Goal: Task Accomplishment & Management: Manage account settings

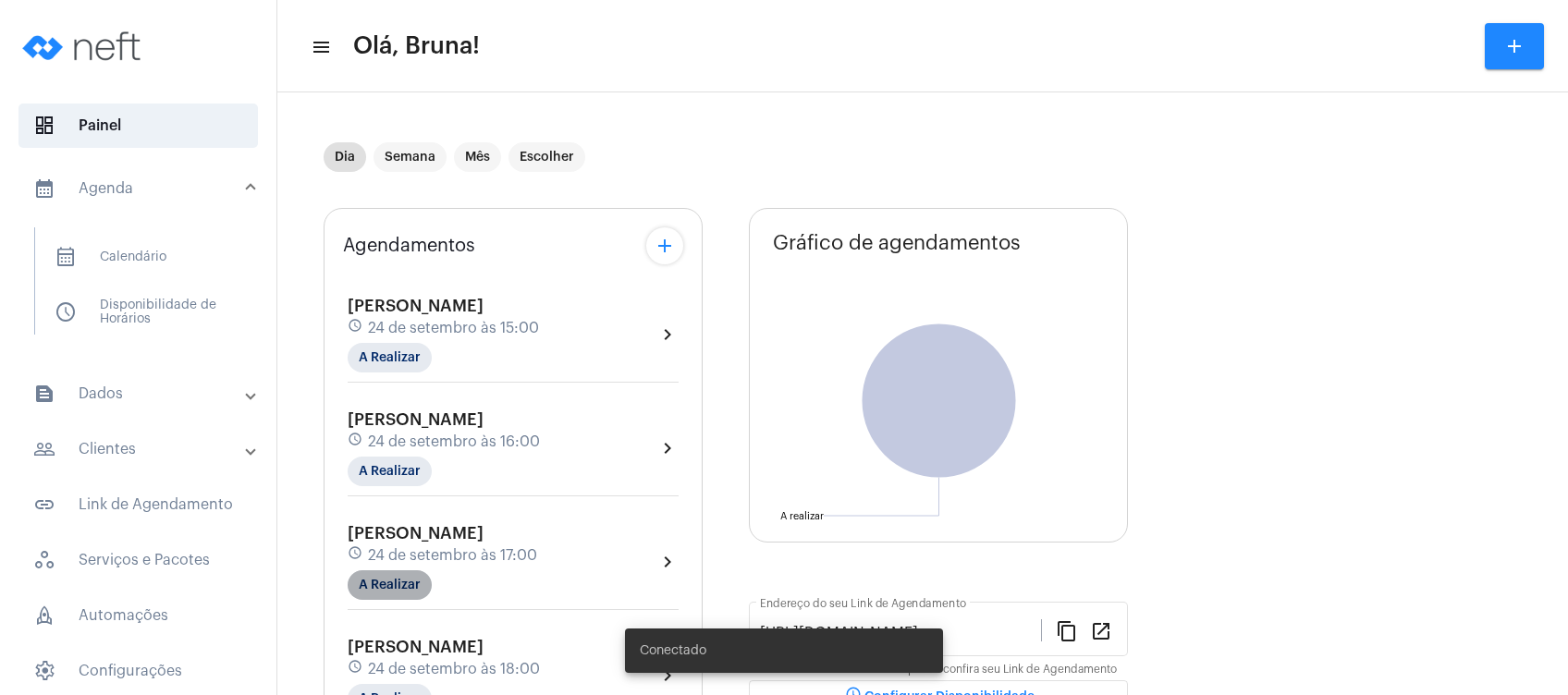
click at [405, 587] on mat-chip "A Realizar" at bounding box center [389, 585] width 85 height 30
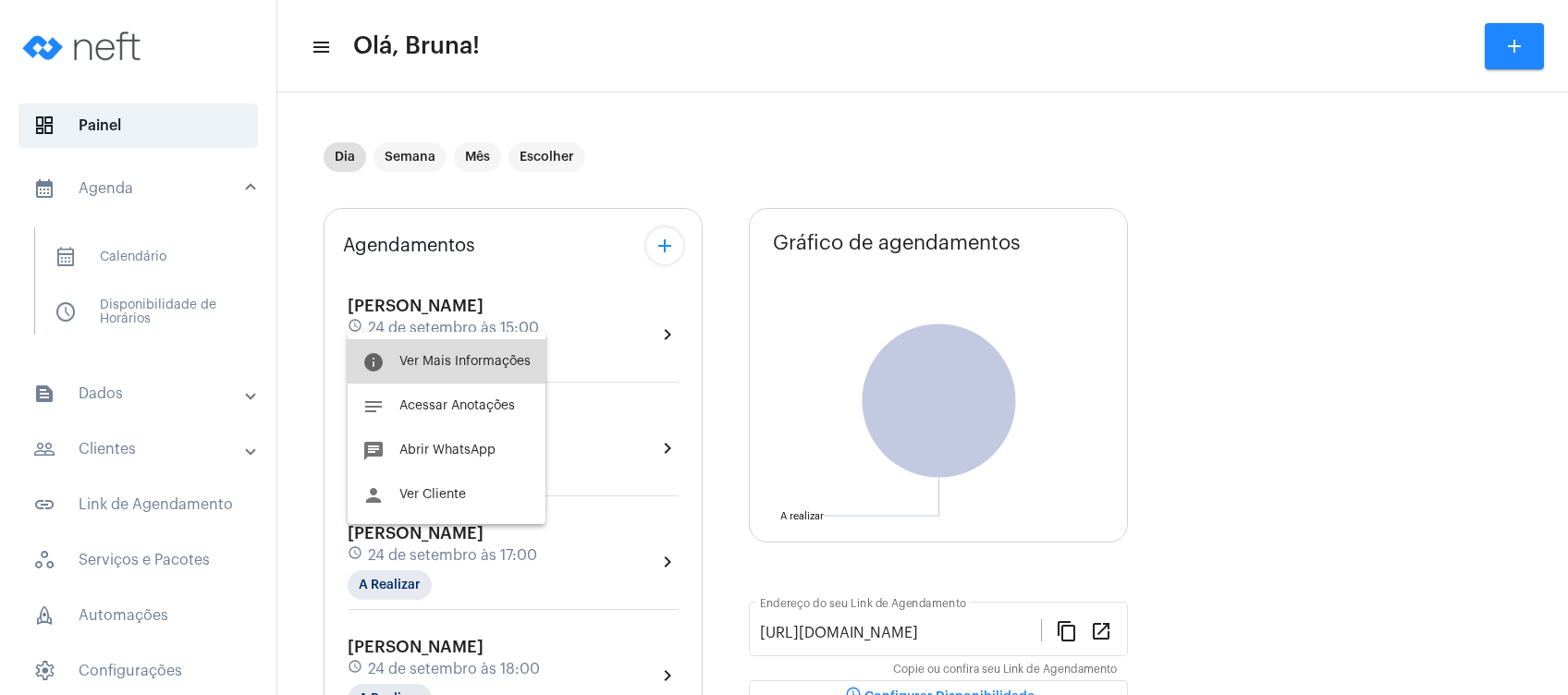
click at [486, 361] on span "Ver Mais Informações" at bounding box center [465, 361] width 131 height 13
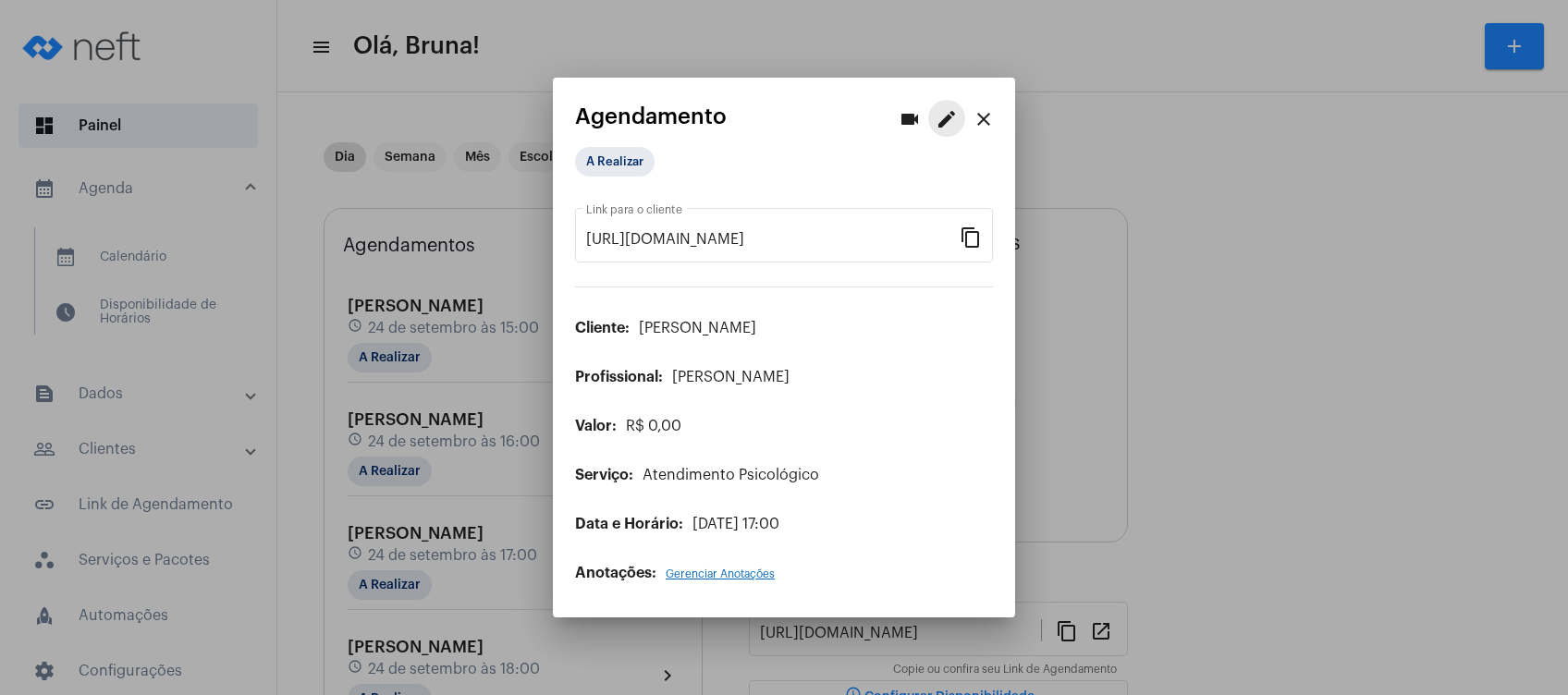
click at [943, 113] on mat-icon "edit" at bounding box center [946, 119] width 22 height 22
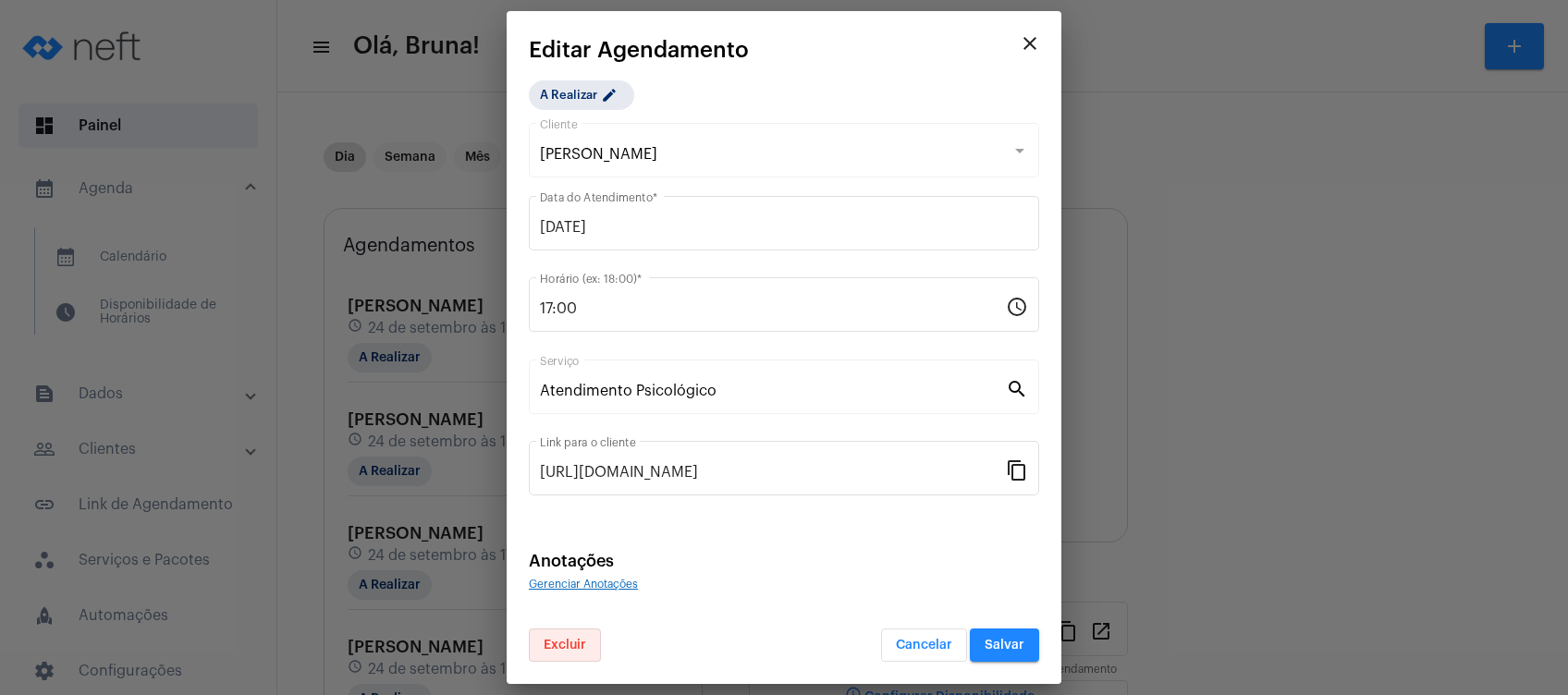
click at [573, 639] on span "Excluir" at bounding box center [565, 645] width 43 height 13
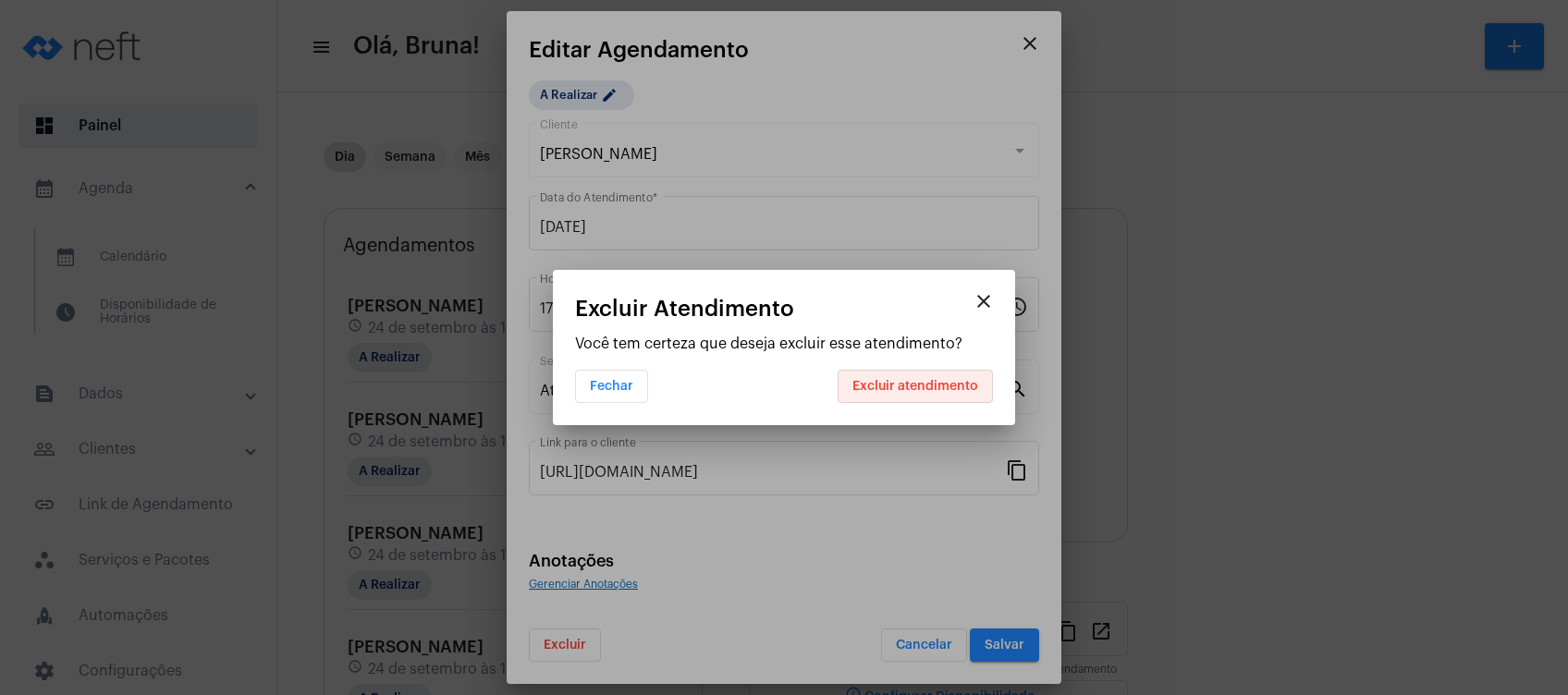
click at [923, 392] on span "Excluir atendimento" at bounding box center [915, 387] width 125 height 13
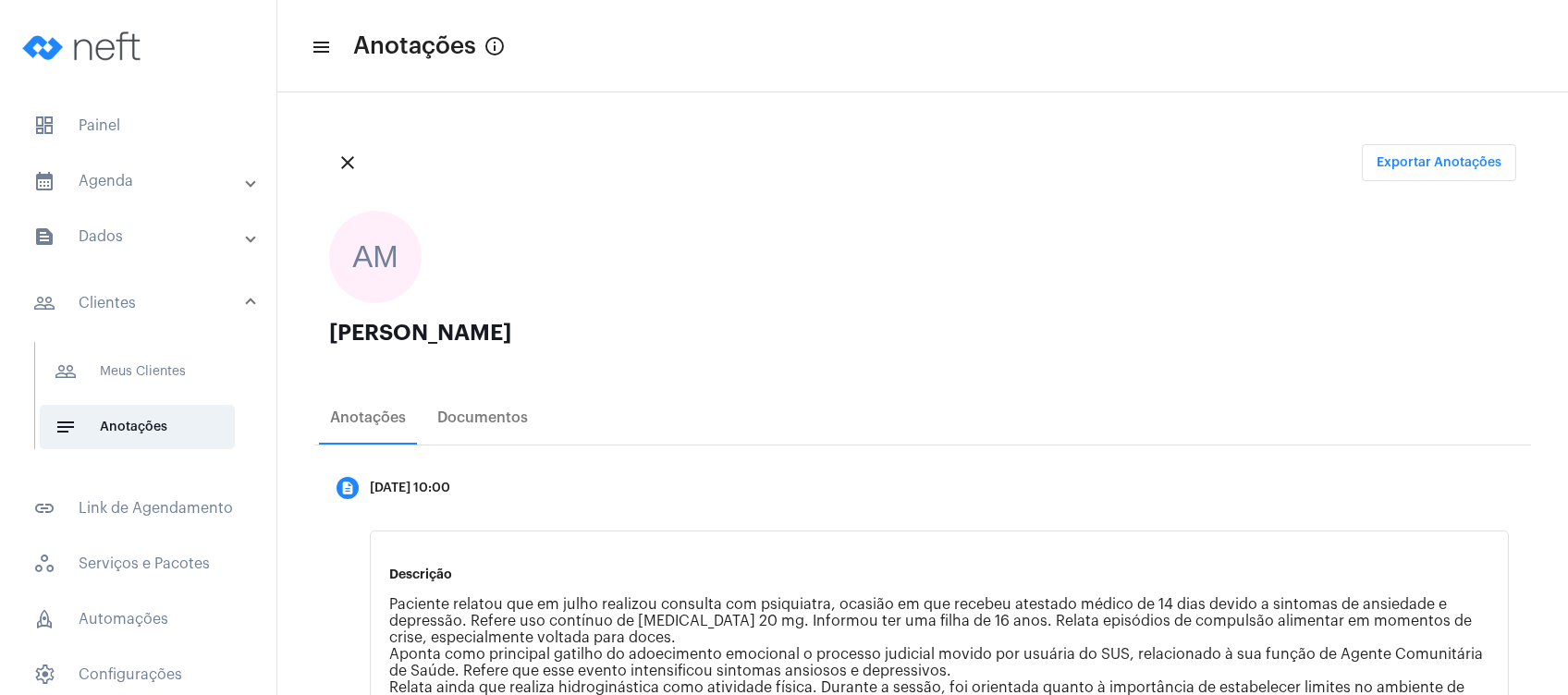
click at [174, 179] on mat-panel-title "calendar_month_outlined Agenda" at bounding box center [140, 181] width 214 height 22
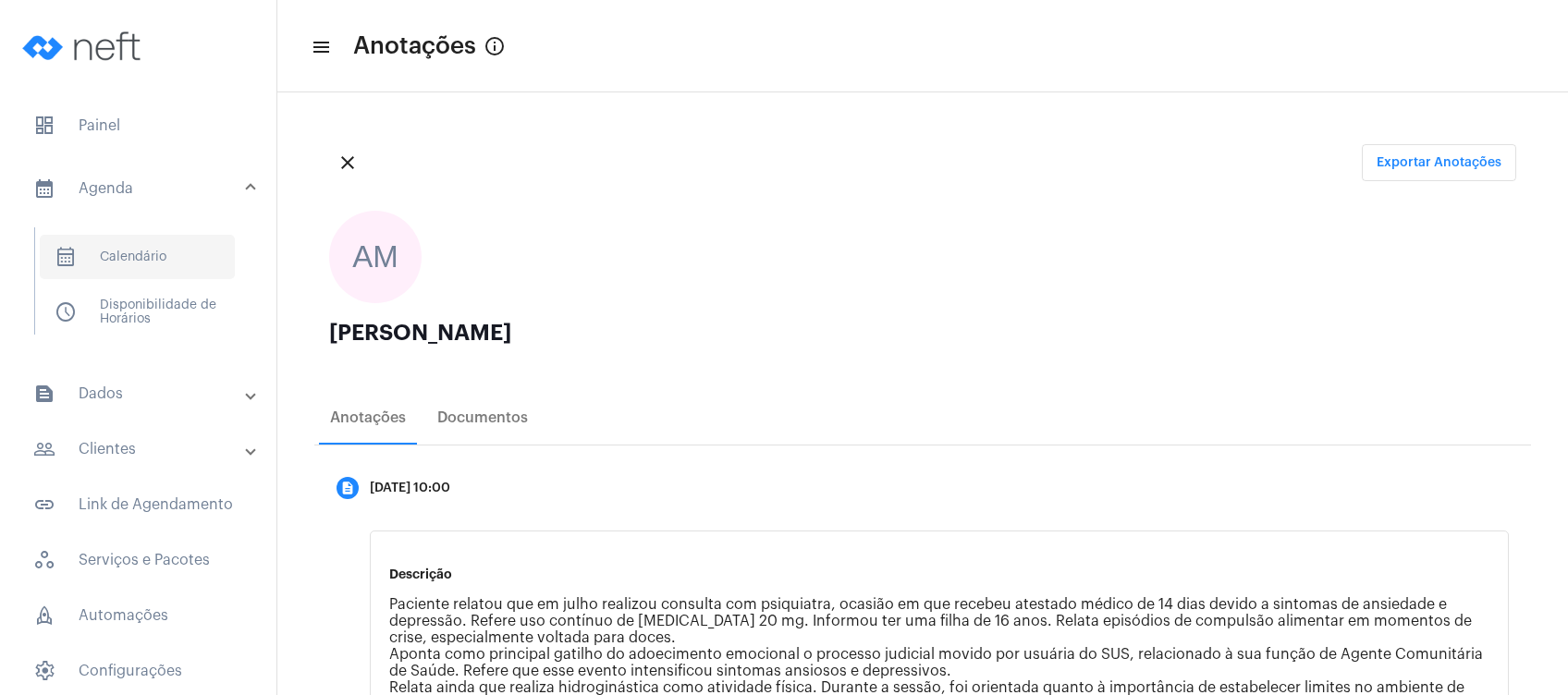
click at [152, 253] on span "calendar_month_outlined Calendário" at bounding box center [138, 257] width 195 height 45
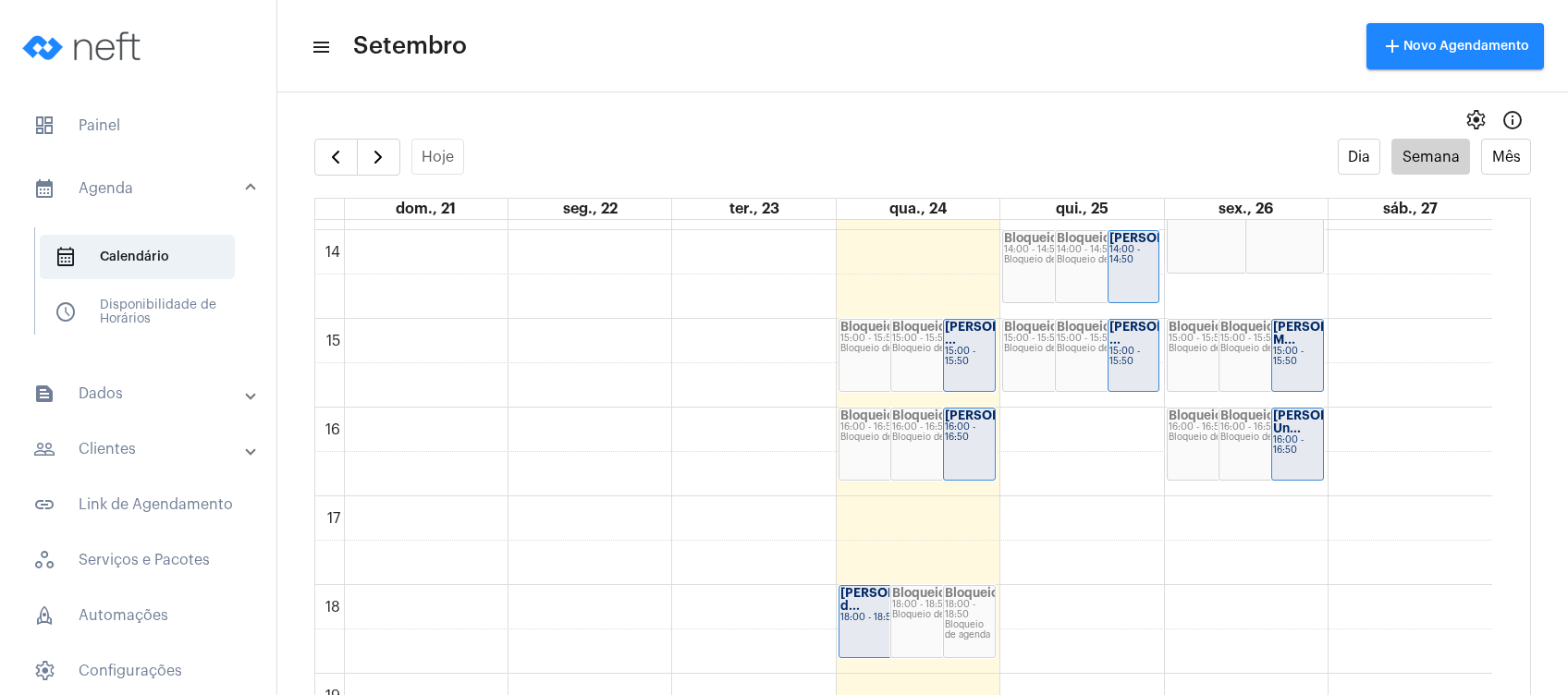
scroll to position [1274, 0]
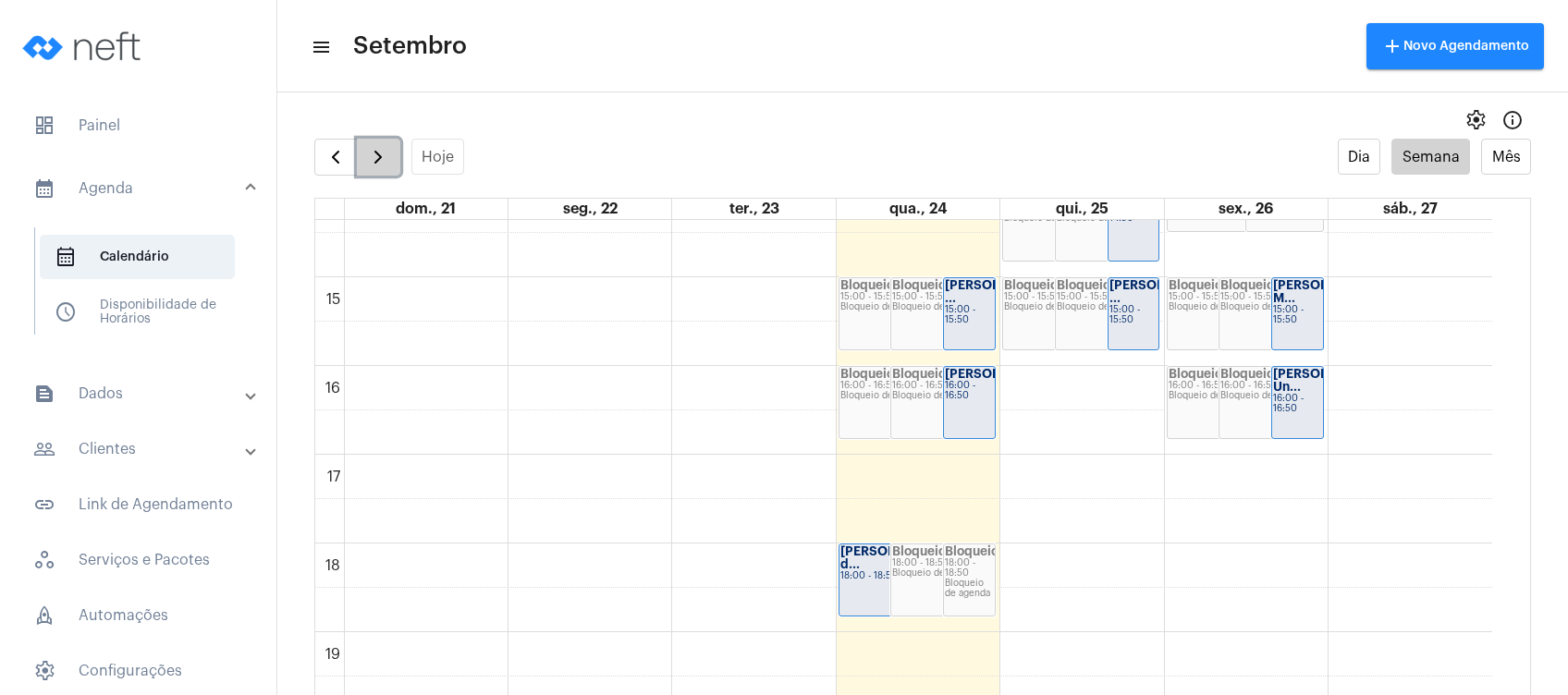
click at [392, 158] on button "button" at bounding box center [378, 157] width 44 height 37
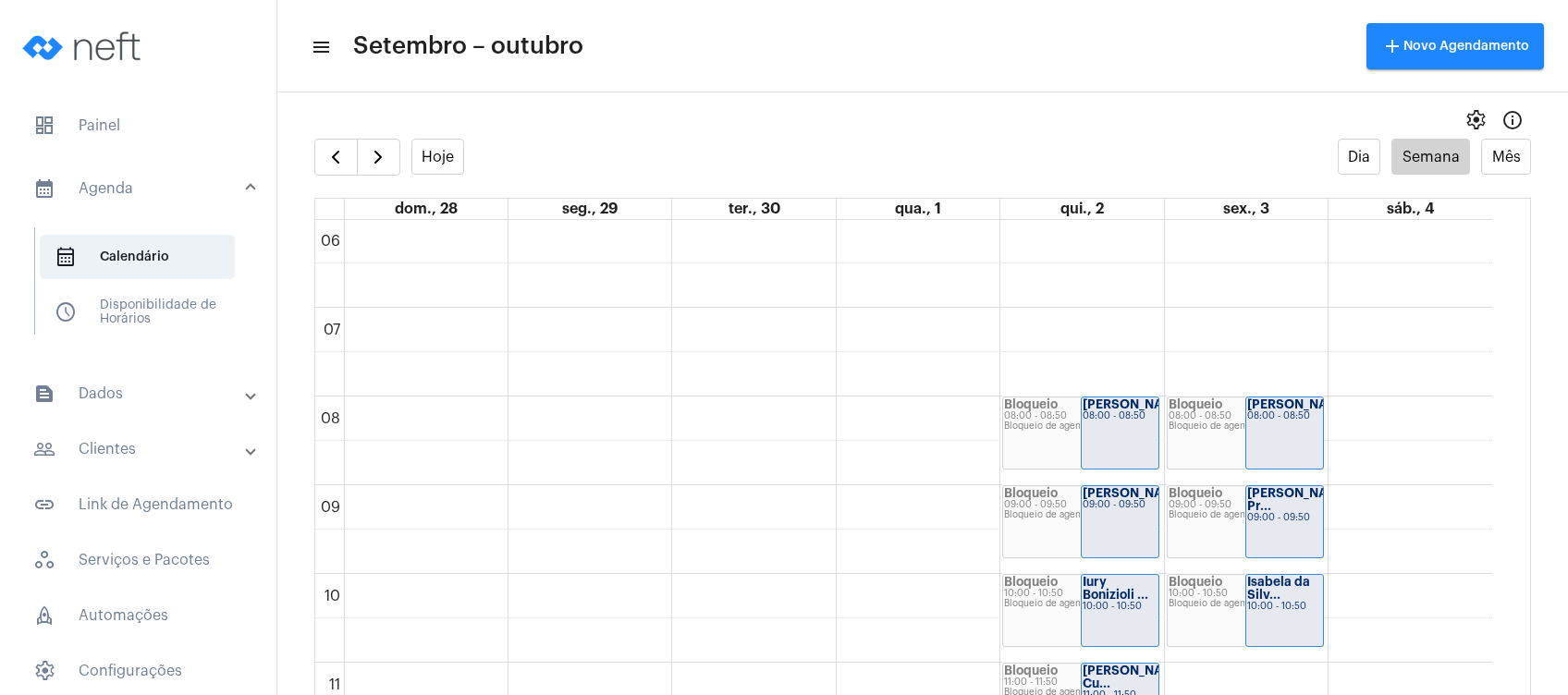
click at [938, 111] on div "settings info_outlined" at bounding box center [922, 120] width 1290 height 37
